Goal: Register for event/course

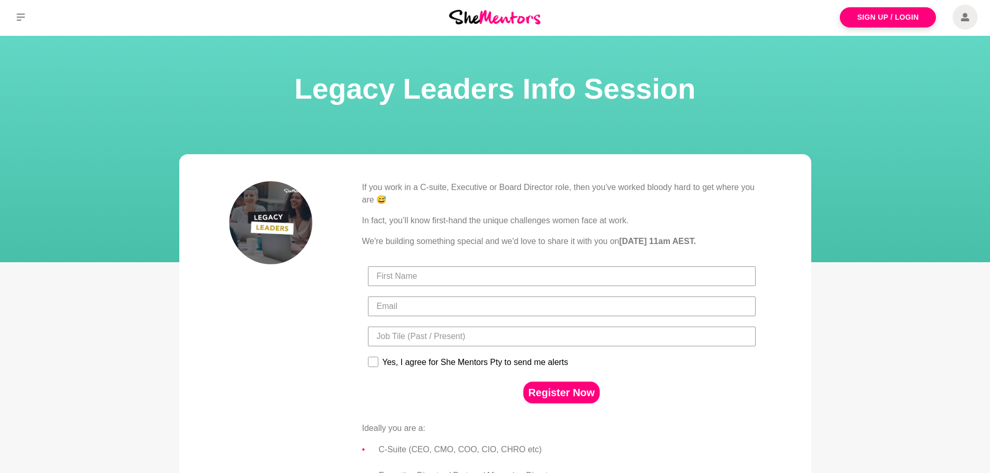
scroll to position [1, 0]
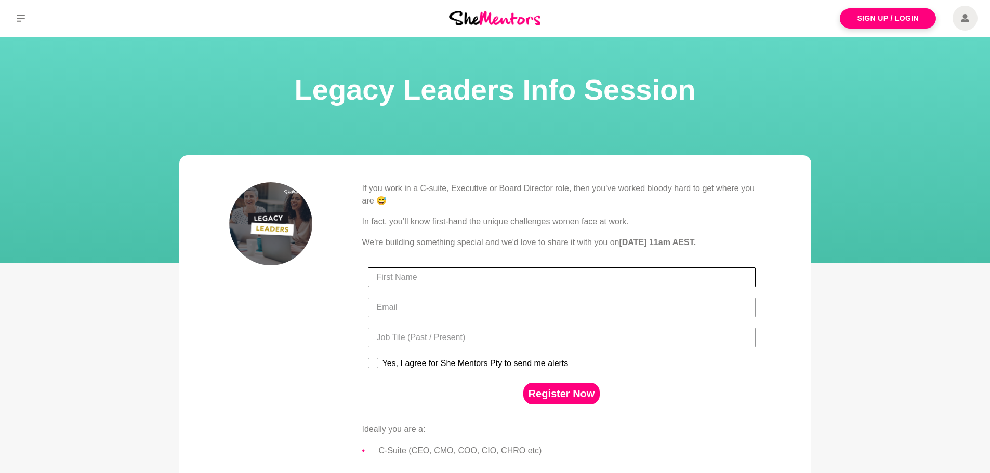
click at [445, 276] on input "First Name" at bounding box center [562, 278] width 388 height 20
type input "[PERSON_NAME]"
type input "[EMAIL_ADDRESS][DOMAIN_NAME]"
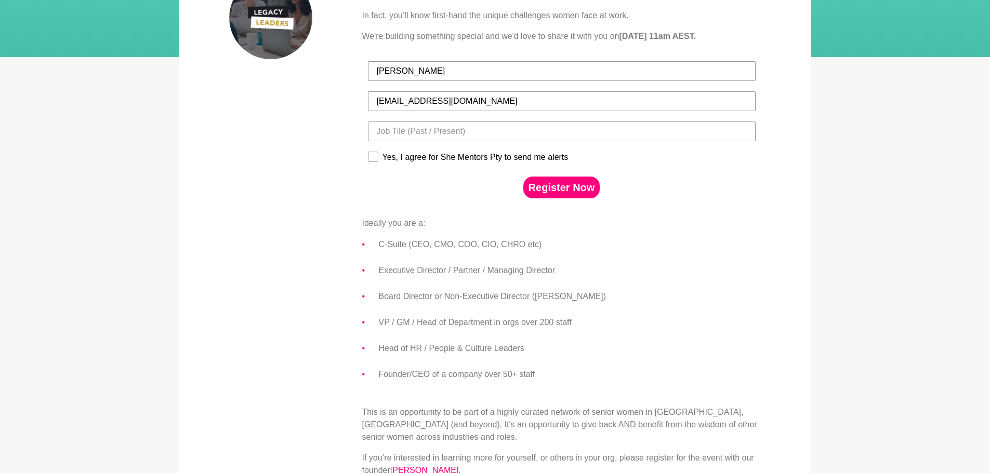
scroll to position [207, 0]
type input "Head of HR"
click at [367, 154] on div "Yes, I agree for She Mentors Pty to send me alerts" at bounding box center [562, 158] width 394 height 25
click at [372, 148] on div "Yes, I agree for She Mentors Pty to send me alerts" at bounding box center [562, 158] width 394 height 25
click at [375, 156] on rect at bounding box center [373, 157] width 10 height 10
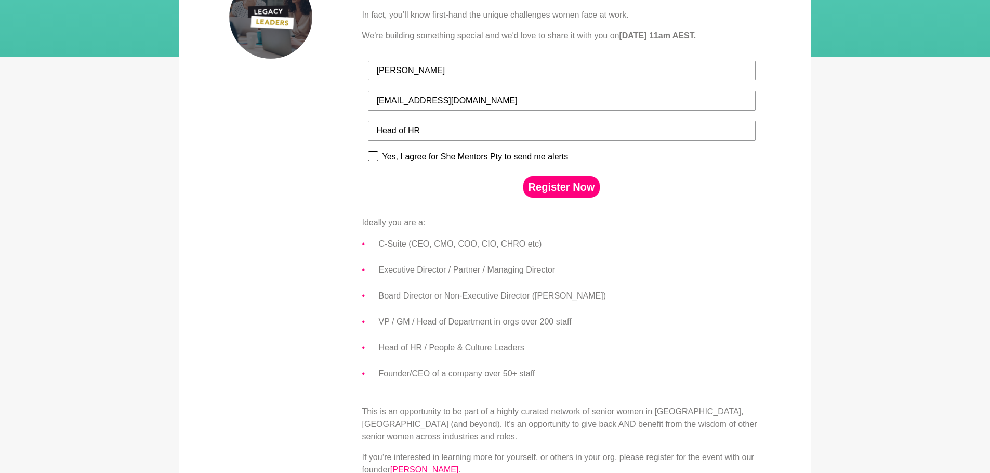
click at [368, 151] on input "Yes, I agree for She Mentors Pty to send me alerts" at bounding box center [367, 151] width 1 height 1
checkbox input "true"
drag, startPoint x: 429, startPoint y: 130, endPoint x: 285, endPoint y: 129, distance: 144.0
click at [285, 129] on div "If you work in a C-suite, Executive or Board Director role, then you've worked …" at bounding box center [495, 230] width 532 height 509
click at [429, 128] on input "Head of HR" at bounding box center [562, 131] width 388 height 20
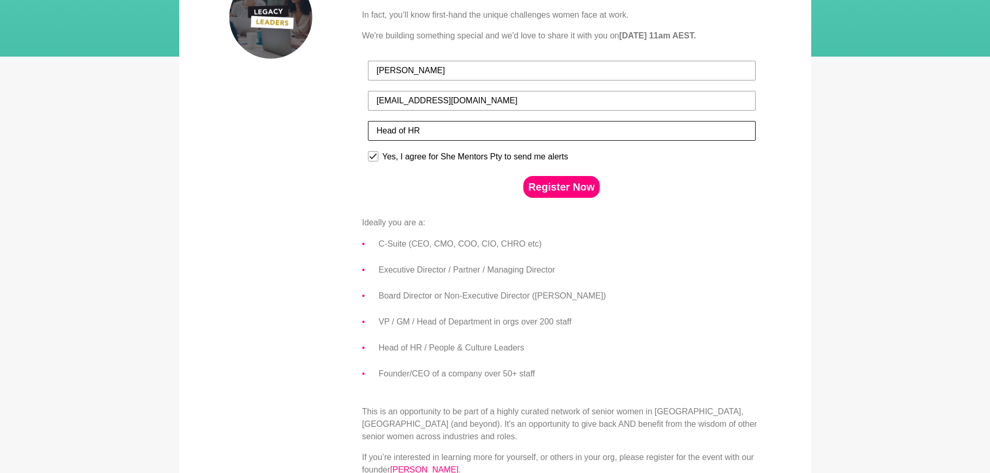
drag, startPoint x: 409, startPoint y: 130, endPoint x: 440, endPoint y: 131, distance: 30.7
click at [440, 131] on input "Head of HR" at bounding box center [562, 131] width 388 height 20
type input "Head of People & Culture"
click at [568, 194] on button "Register Now" at bounding box center [561, 187] width 77 height 22
